Goal: Task Accomplishment & Management: Use online tool/utility

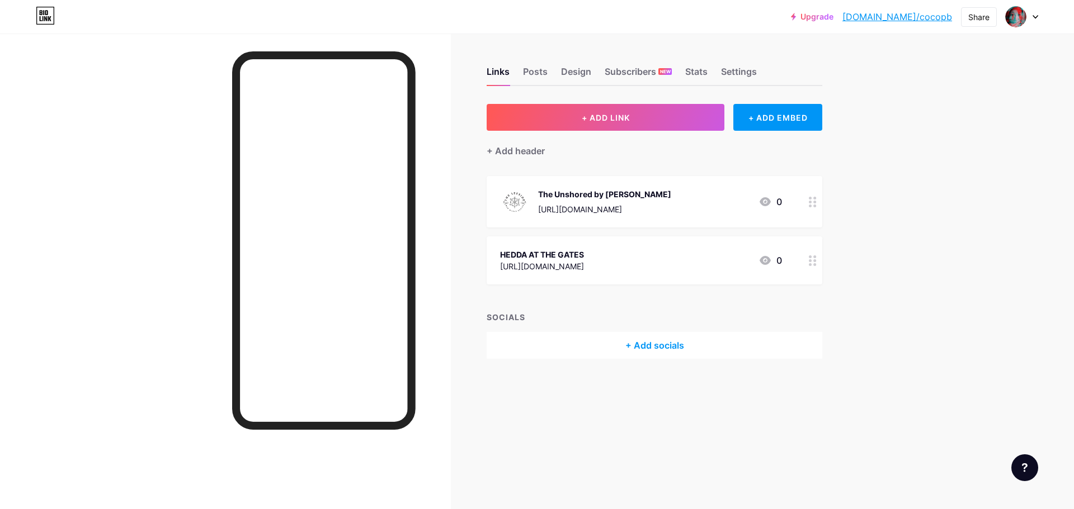
click at [1033, 17] on icon at bounding box center [1035, 17] width 6 height 4
click at [926, 152] on li "Logout" at bounding box center [968, 157] width 139 height 30
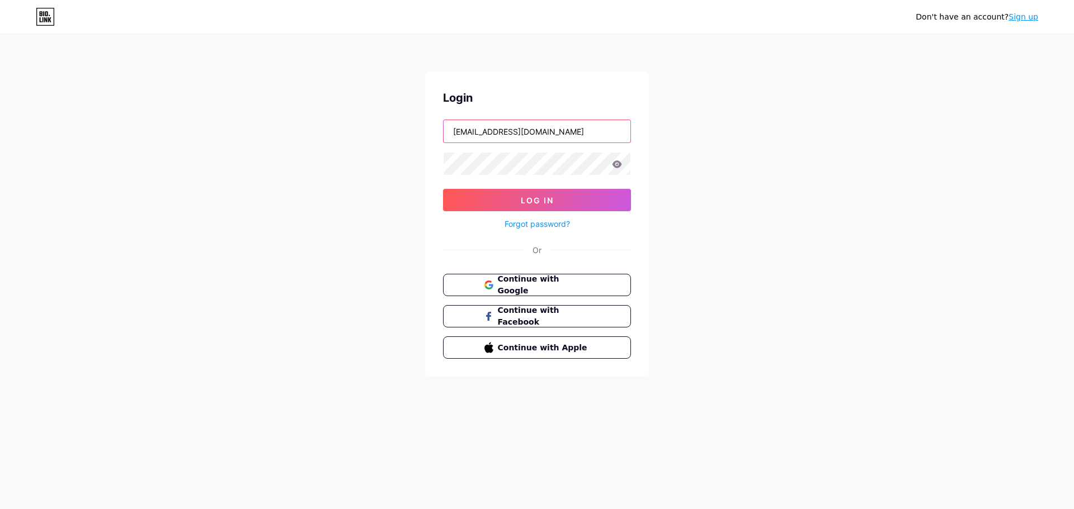
click at [583, 125] on input "[EMAIL_ADDRESS][DOMAIN_NAME]" at bounding box center [536, 131] width 187 height 22
type input "artswest"
click at [557, 193] on button "Log In" at bounding box center [537, 200] width 188 height 22
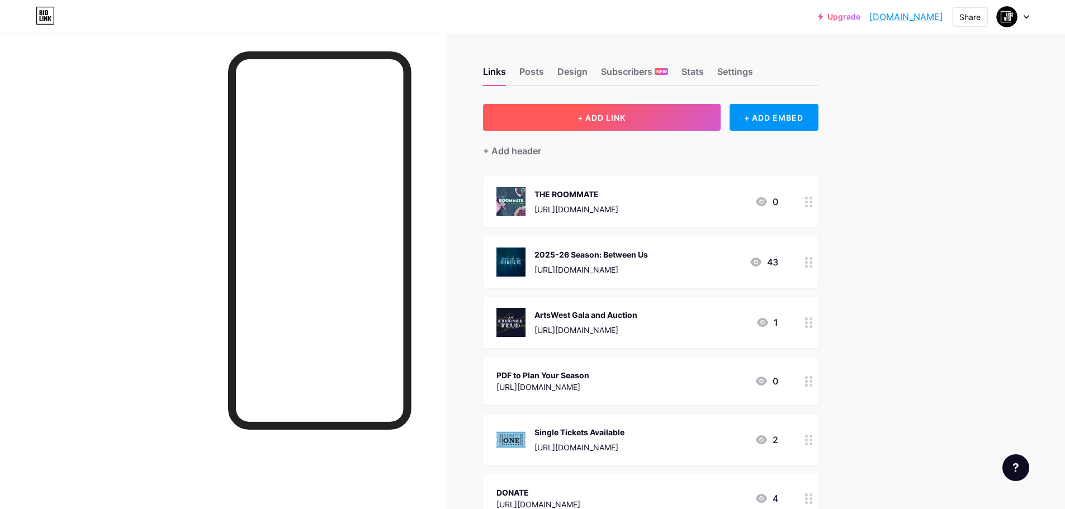
click at [585, 117] on span "+ ADD LINK" at bounding box center [602, 118] width 48 height 10
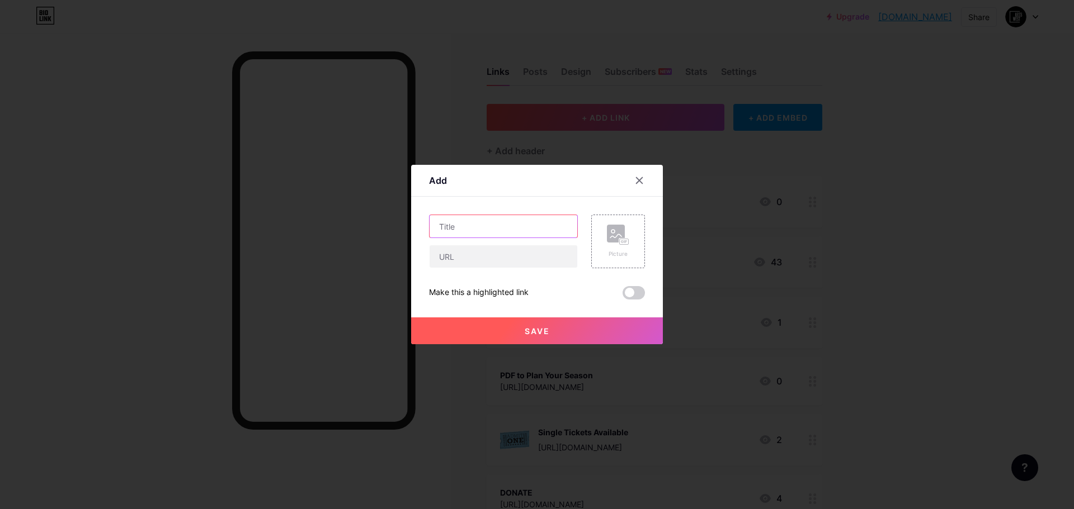
click at [459, 226] on input "text" at bounding box center [503, 226] width 148 height 22
type input "FIRST LOOK"
click at [462, 258] on input "text" at bounding box center [503, 256] width 148 height 22
paste input "[URL][DOMAIN_NAME]"
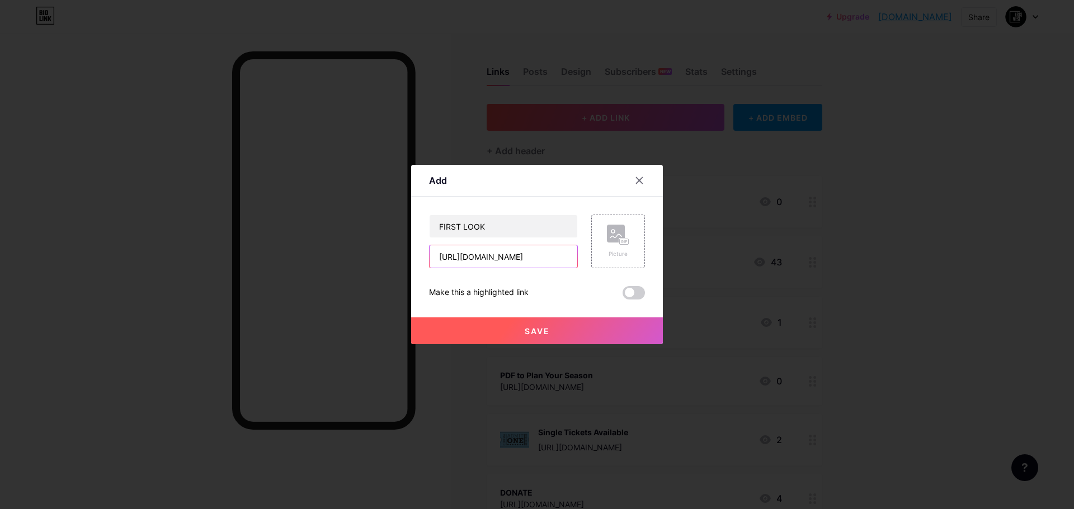
type input "[URL][DOMAIN_NAME]"
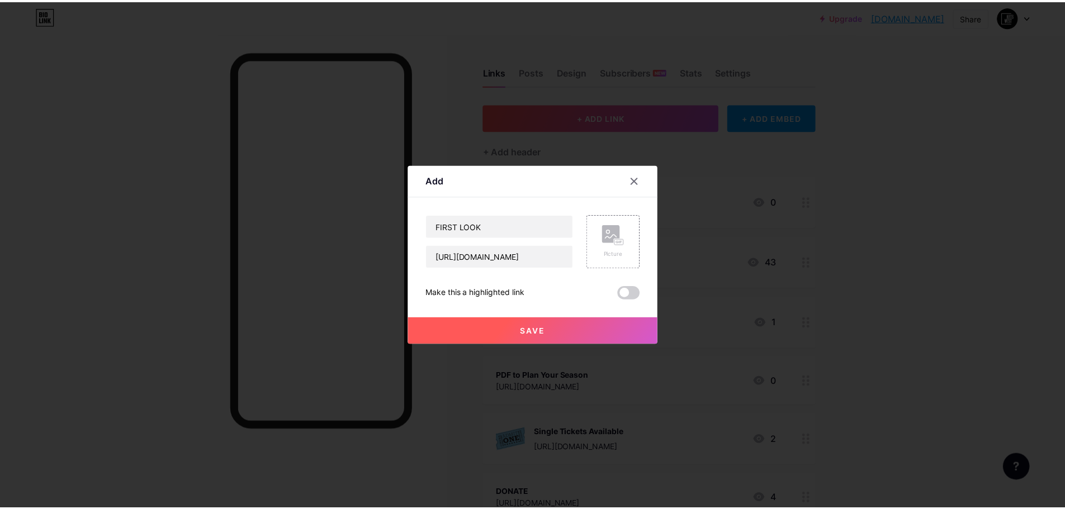
scroll to position [0, 0]
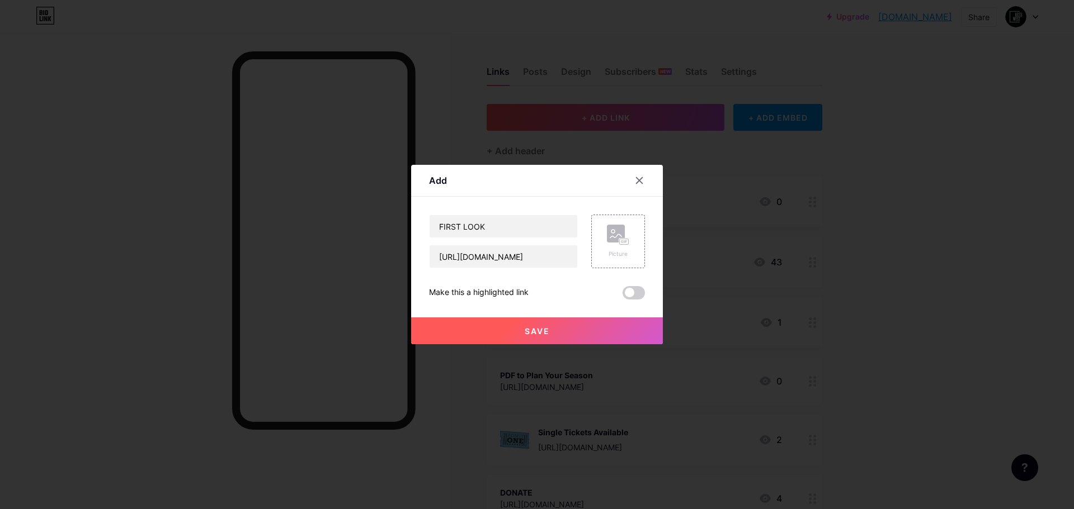
click at [535, 330] on span "Save" at bounding box center [536, 332] width 25 height 10
